Goal: Navigation & Orientation: Find specific page/section

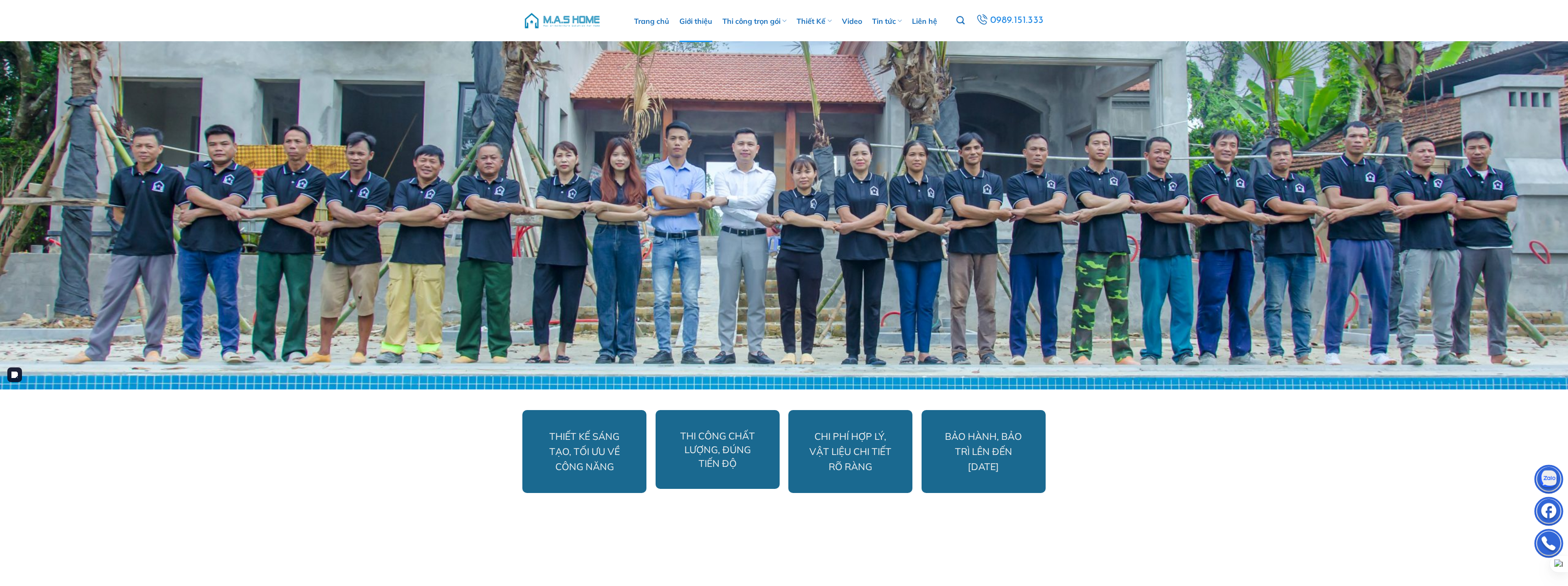
click at [567, 20] on img at bounding box center [562, 20] width 78 height 27
